Goal: Obtain resource: Download file/media

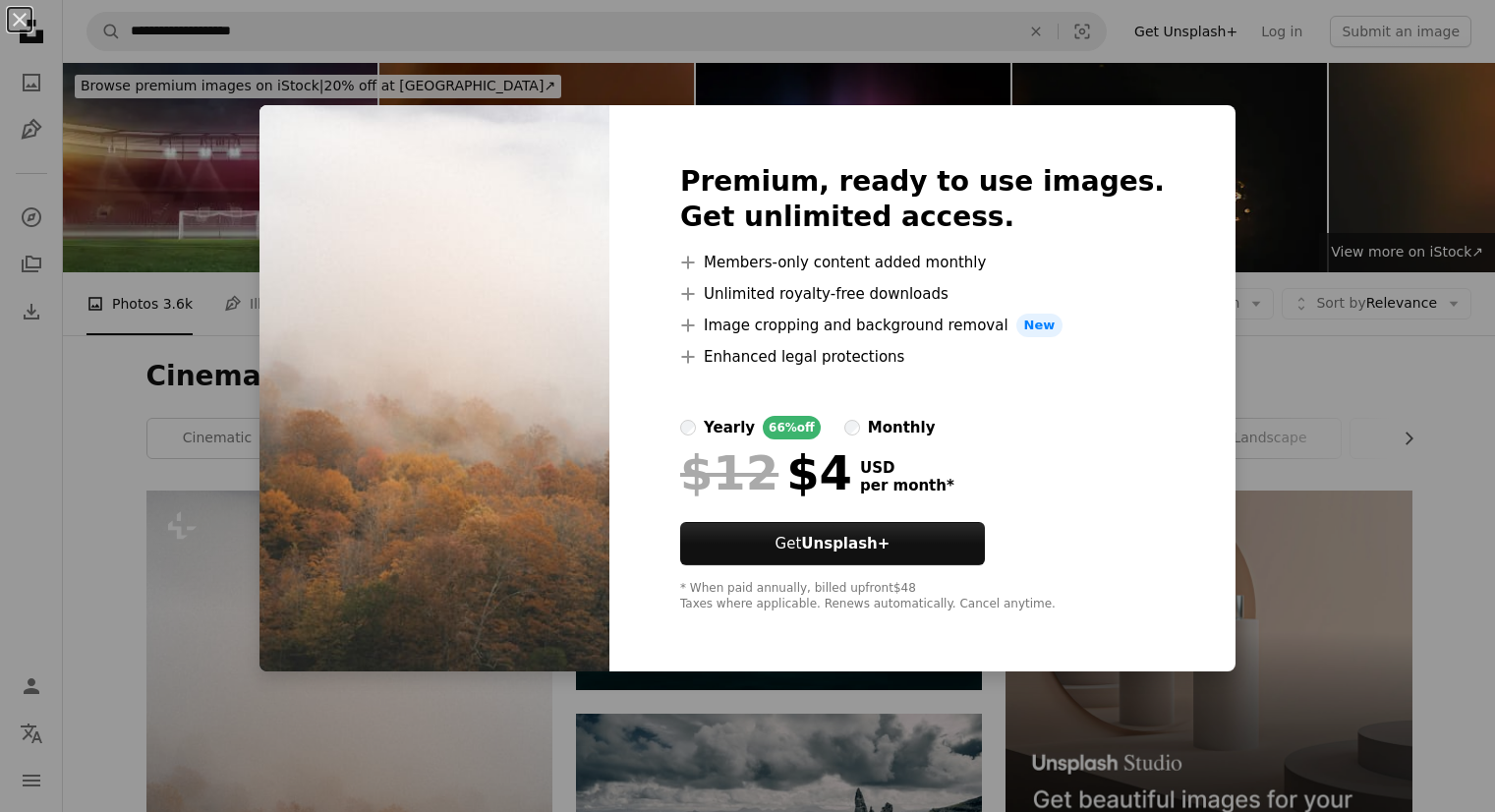
scroll to position [396, 0]
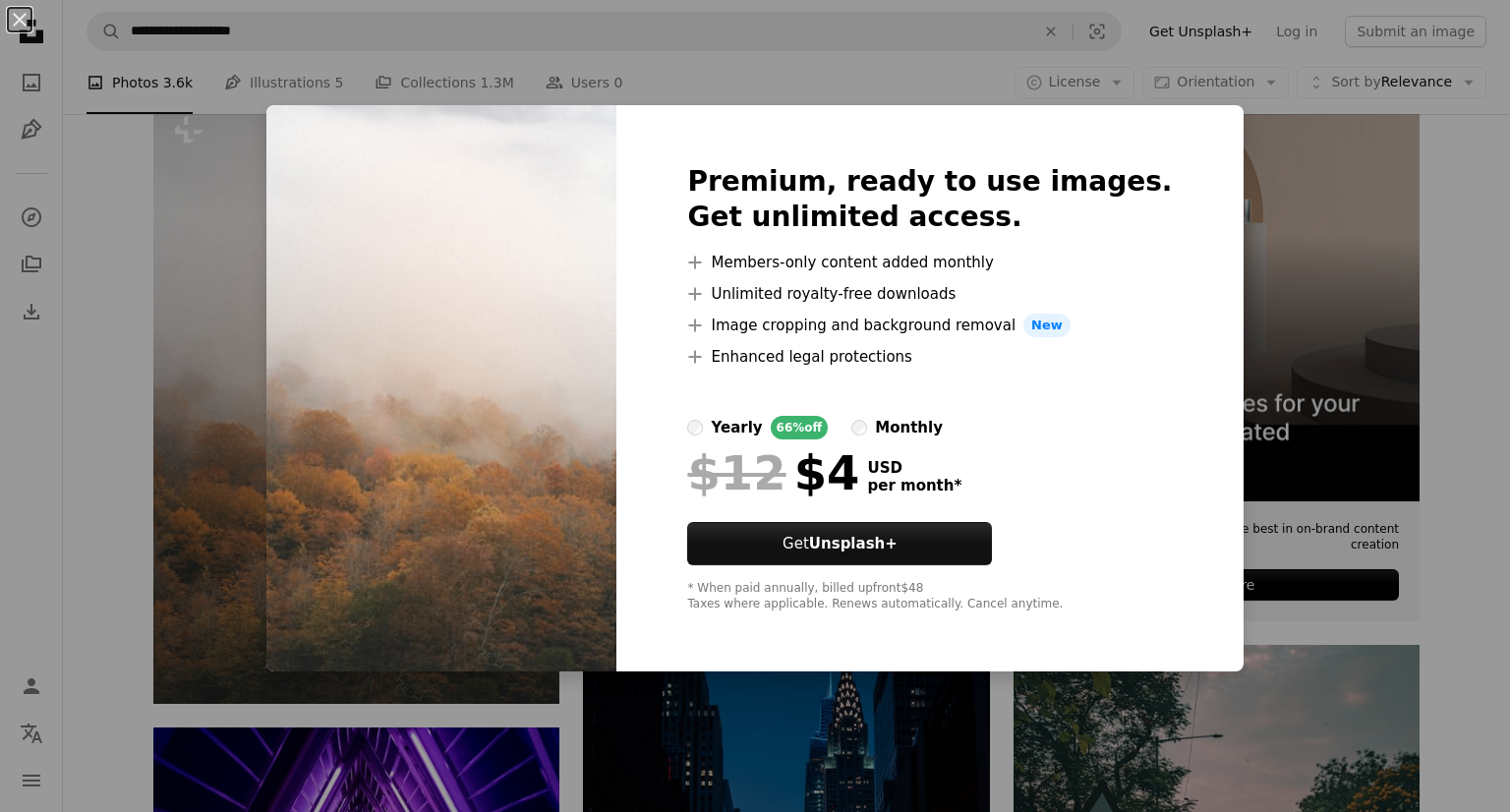
click at [254, 406] on div "An X shape Premium, ready to use images. Get unlimited access. A plus sign Memb…" at bounding box center [755, 406] width 1510 height 812
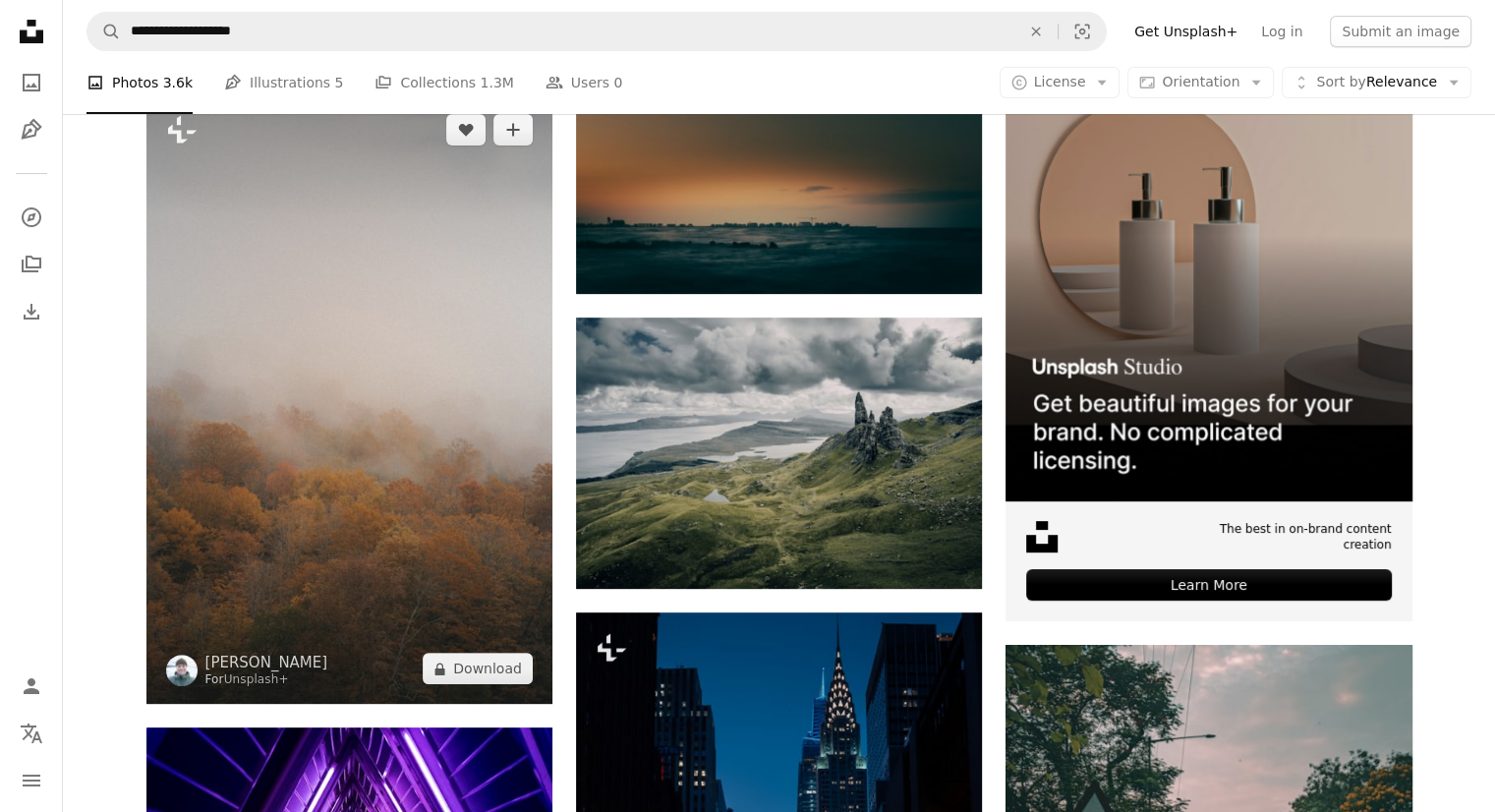
click at [315, 411] on img at bounding box center [349, 399] width 406 height 609
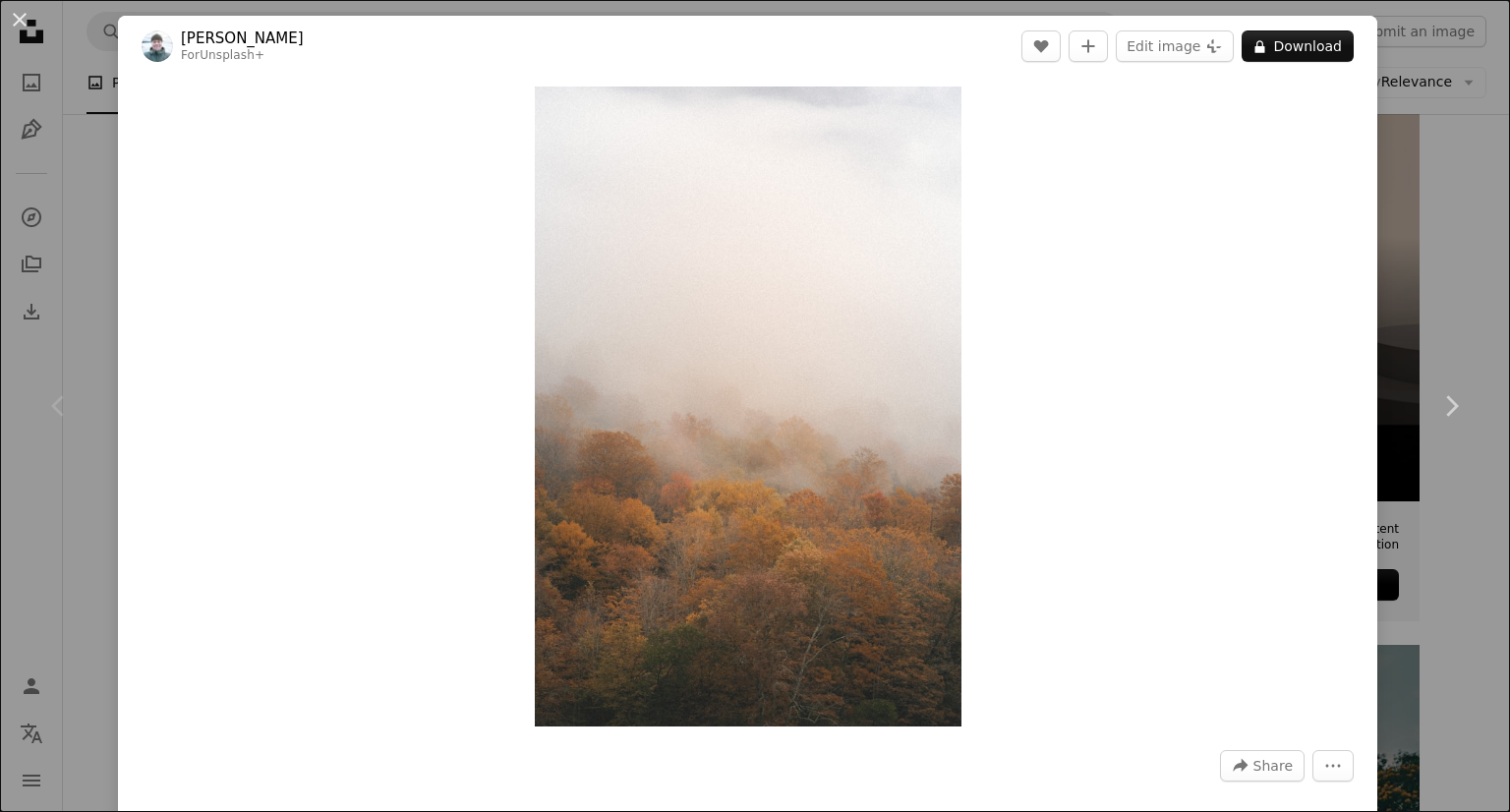
click at [77, 139] on div "An X shape Chevron left Chevron right [PERSON_NAME] For Unsplash+ A heart A plu…" at bounding box center [755, 406] width 1510 height 812
